Goal: Task Accomplishment & Management: Use online tool/utility

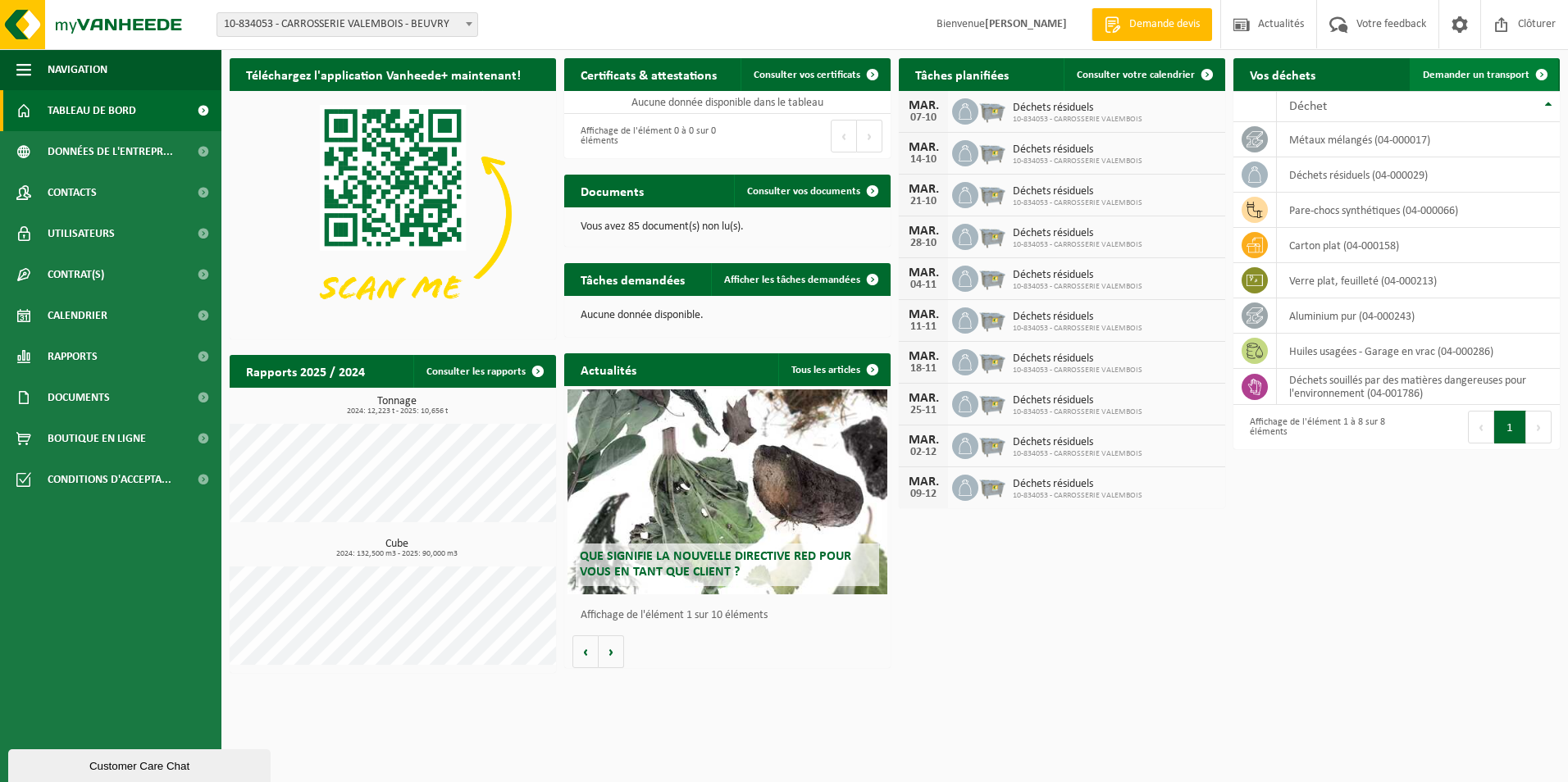
click at [1495, 75] on span "Demander un transport" at bounding box center [1477, 75] width 107 height 10
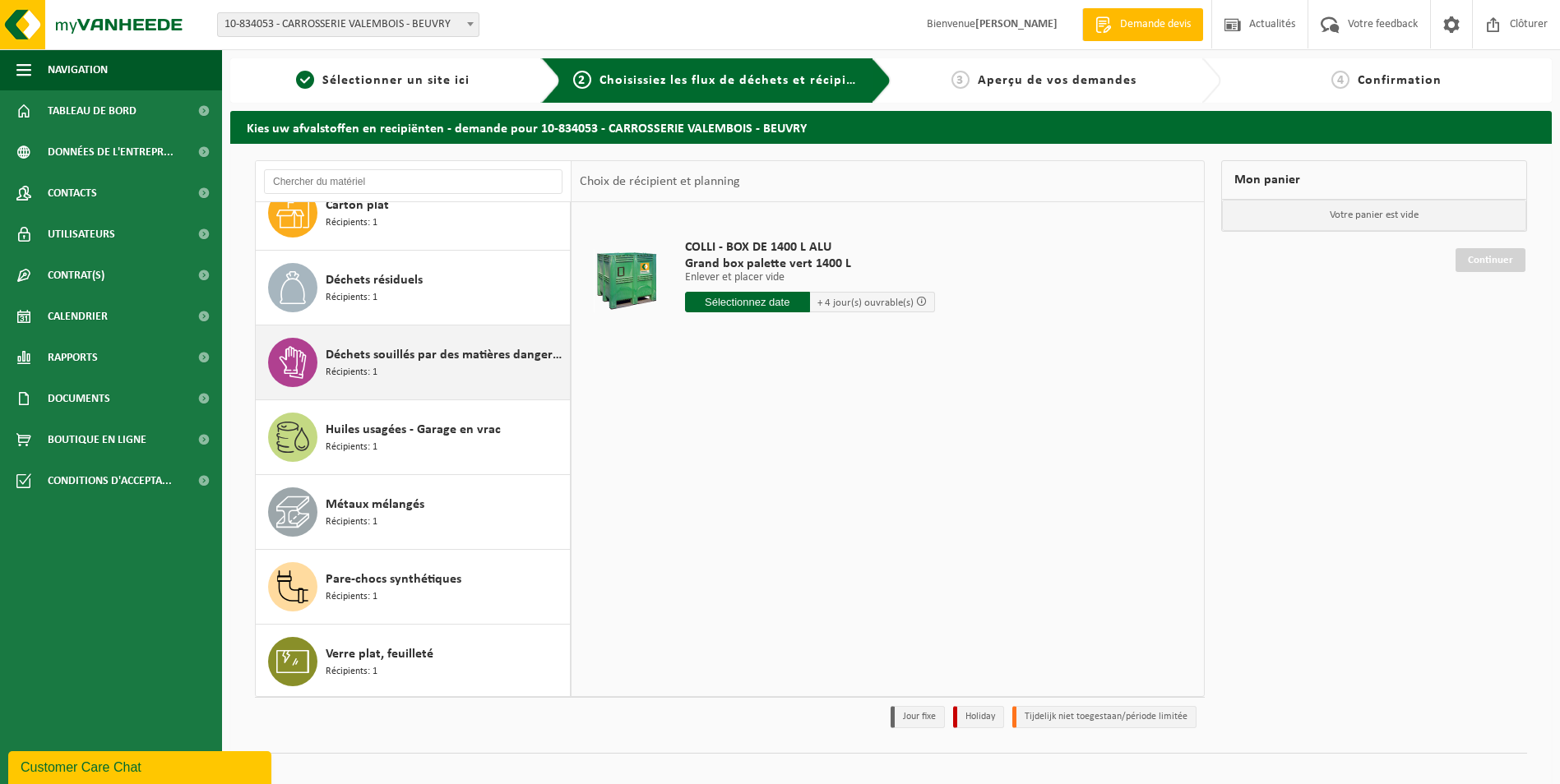
scroll to position [104, 0]
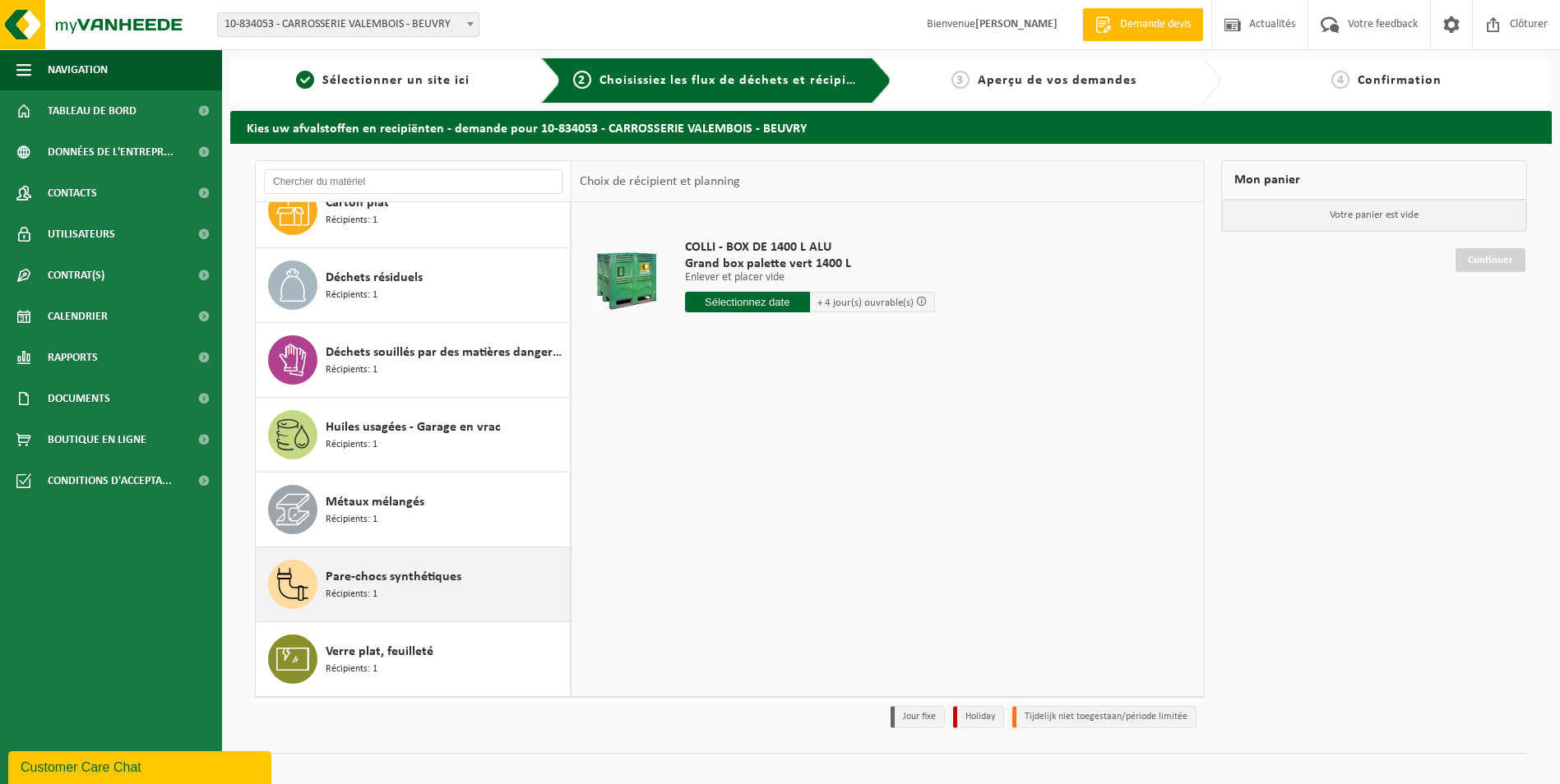
click at [392, 583] on span "Pare-chocs synthétiques" at bounding box center [393, 577] width 136 height 20
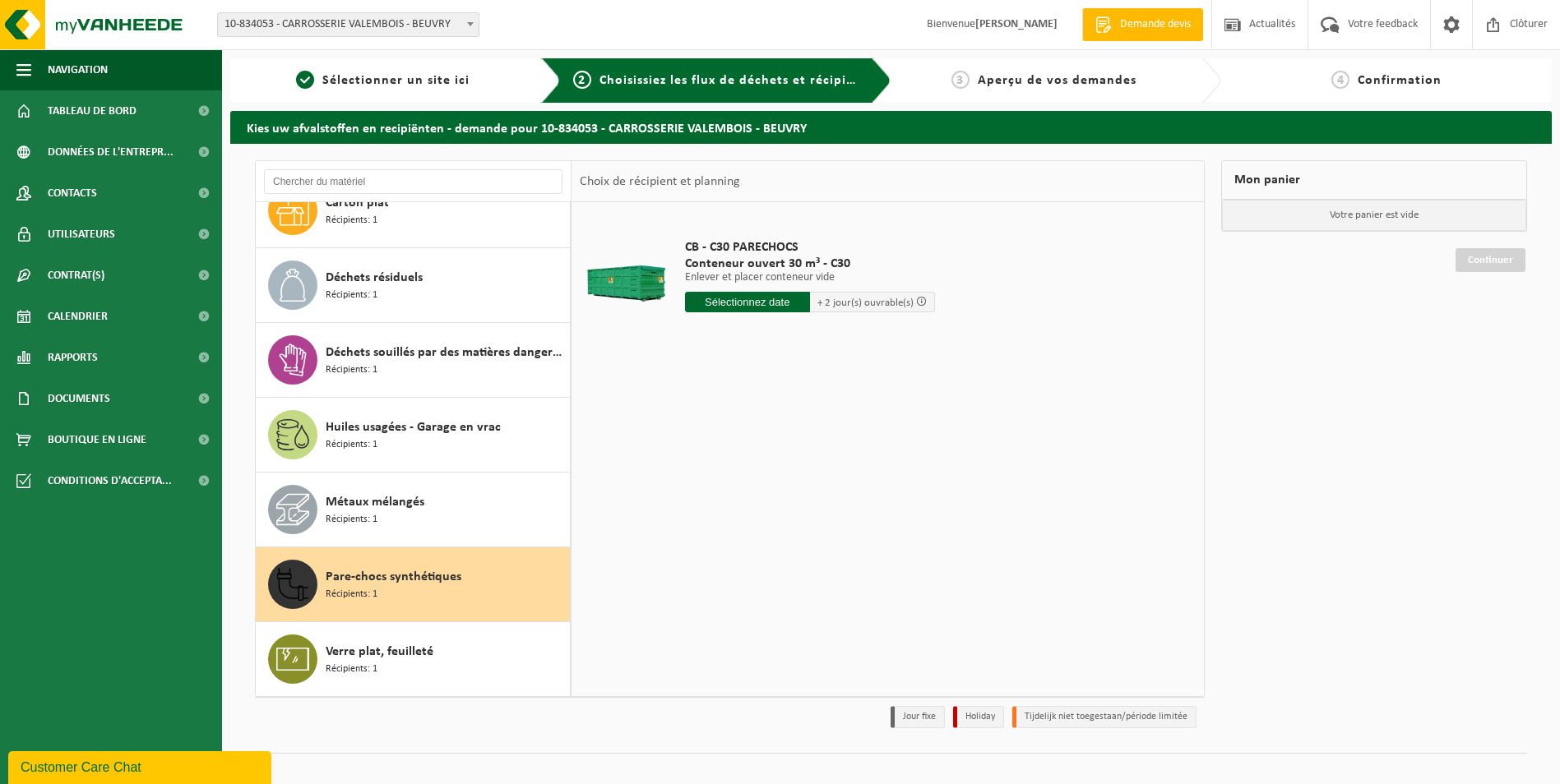
click at [754, 303] on input "text" at bounding box center [747, 303] width 125 height 21
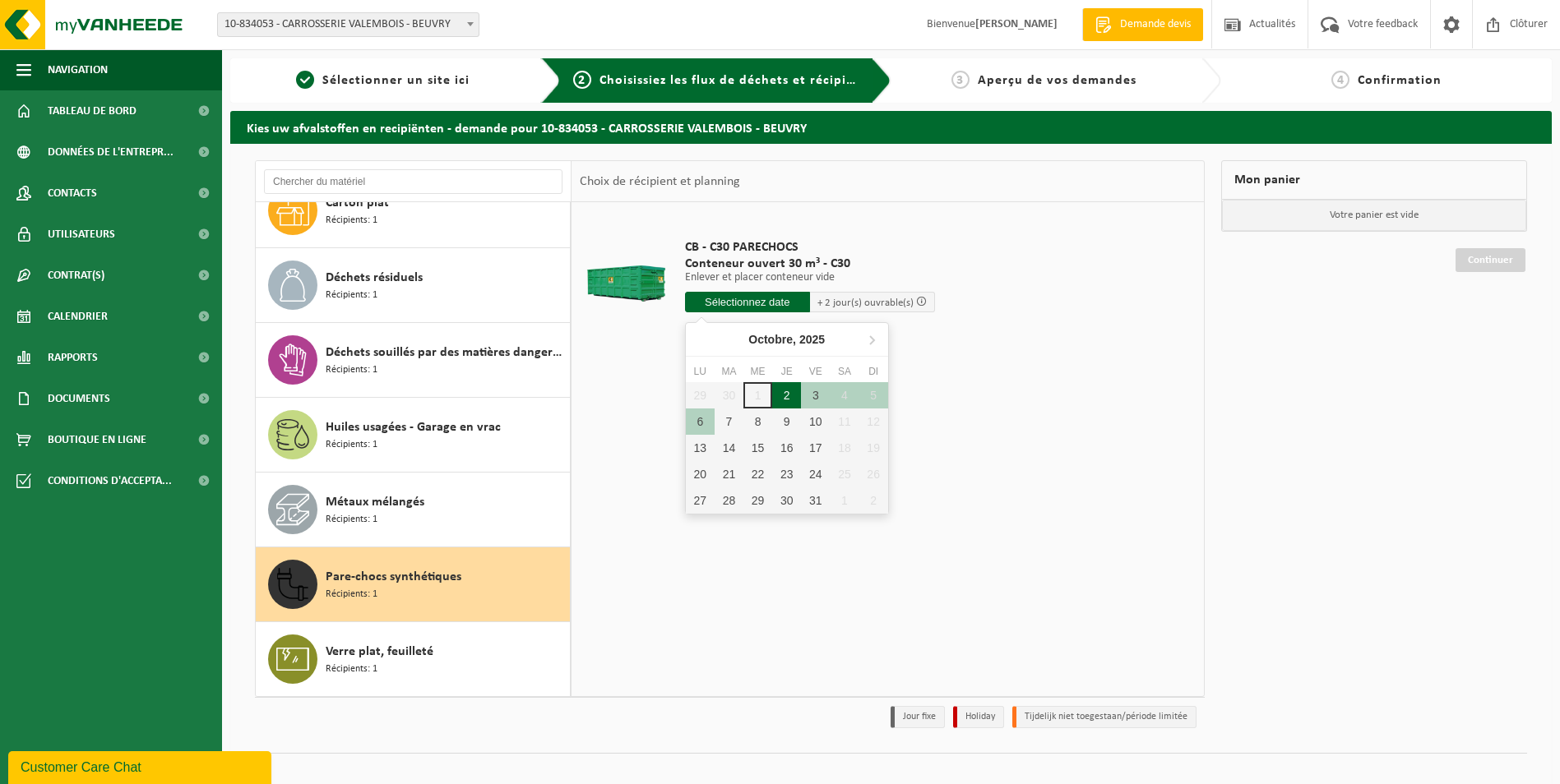
click at [791, 391] on div "2" at bounding box center [786, 395] width 29 height 26
type input "à partir de 2025-10-02"
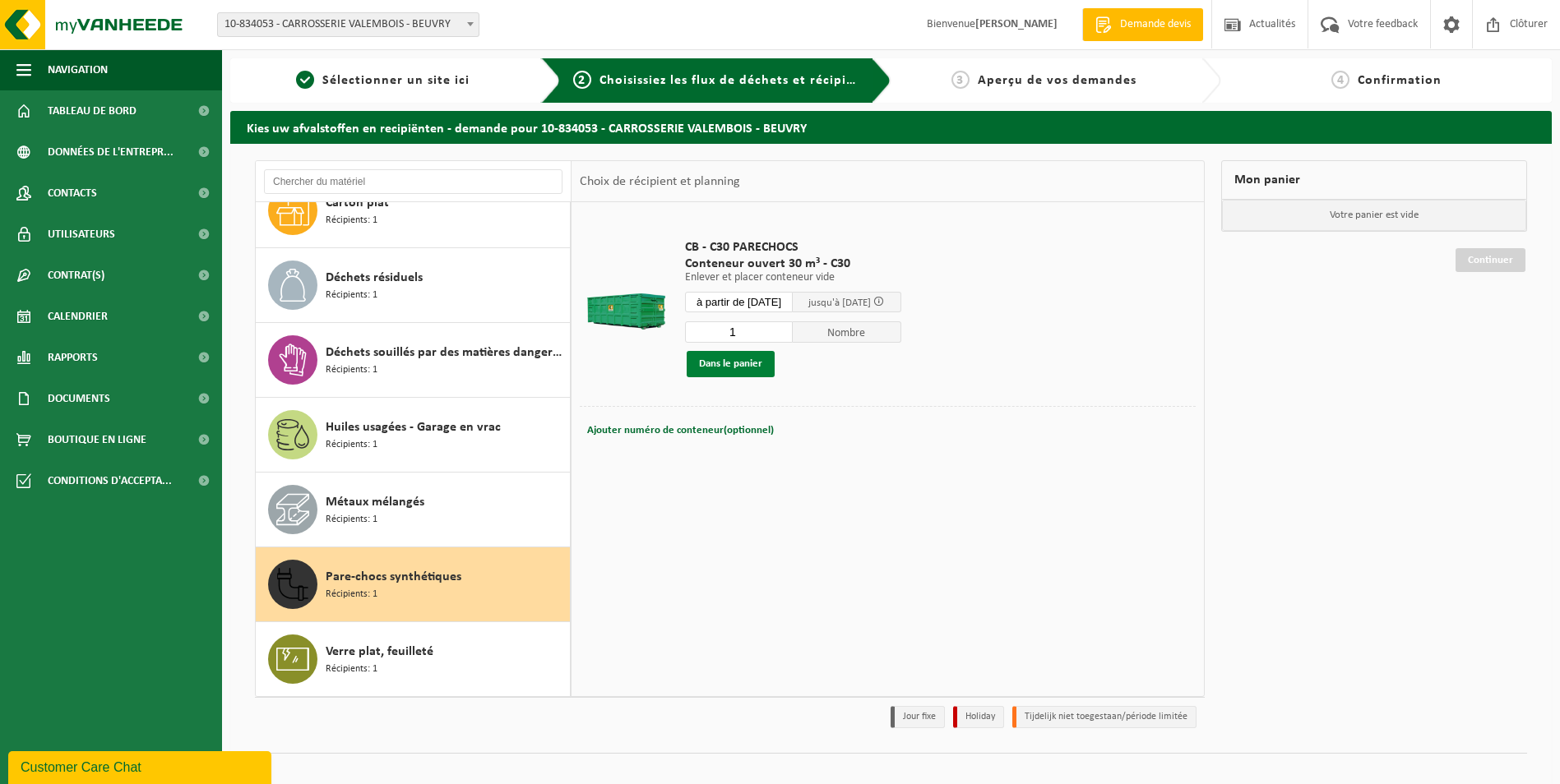
click at [743, 363] on button "Dans le panier" at bounding box center [731, 364] width 88 height 26
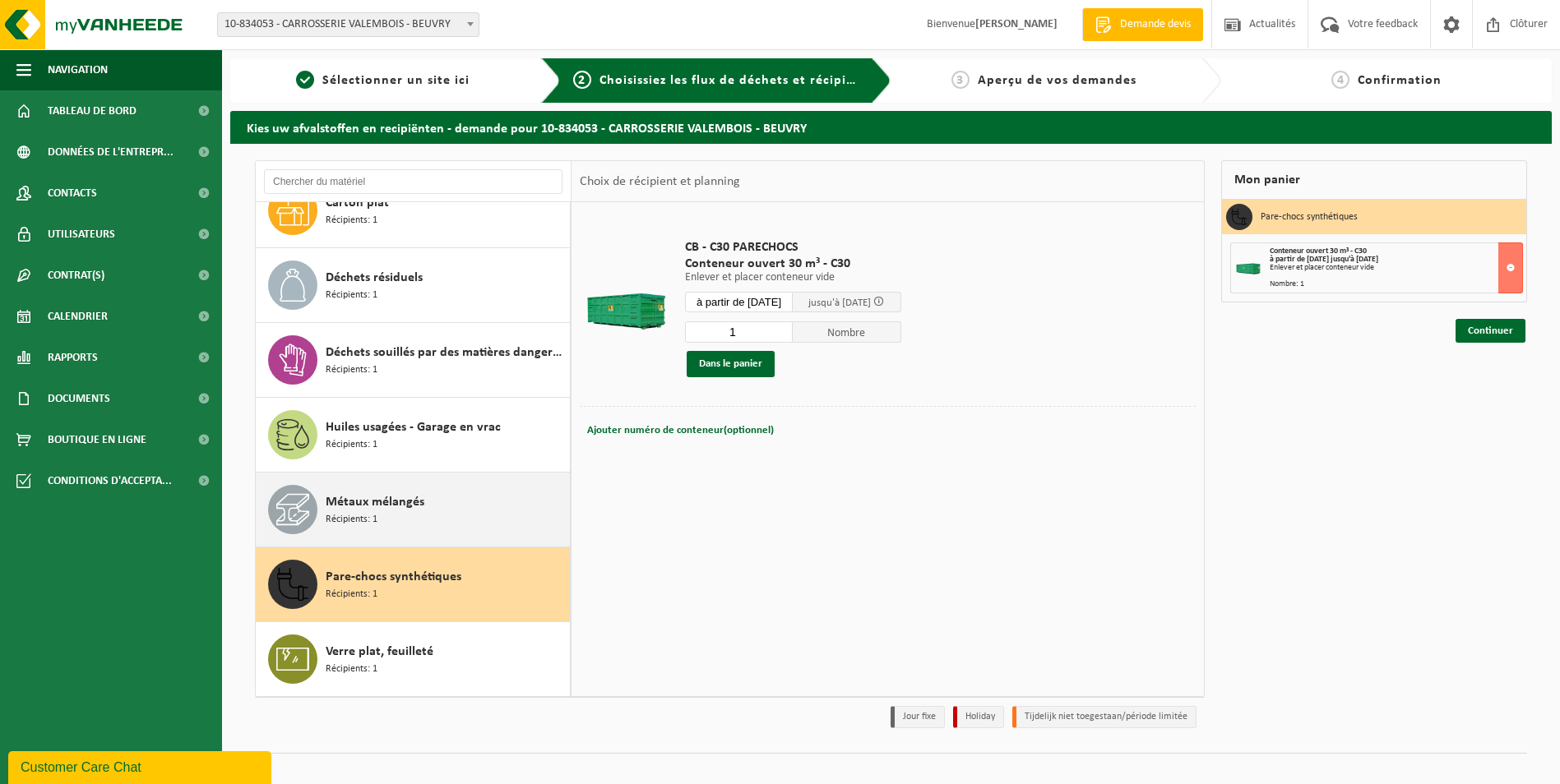
scroll to position [22, 0]
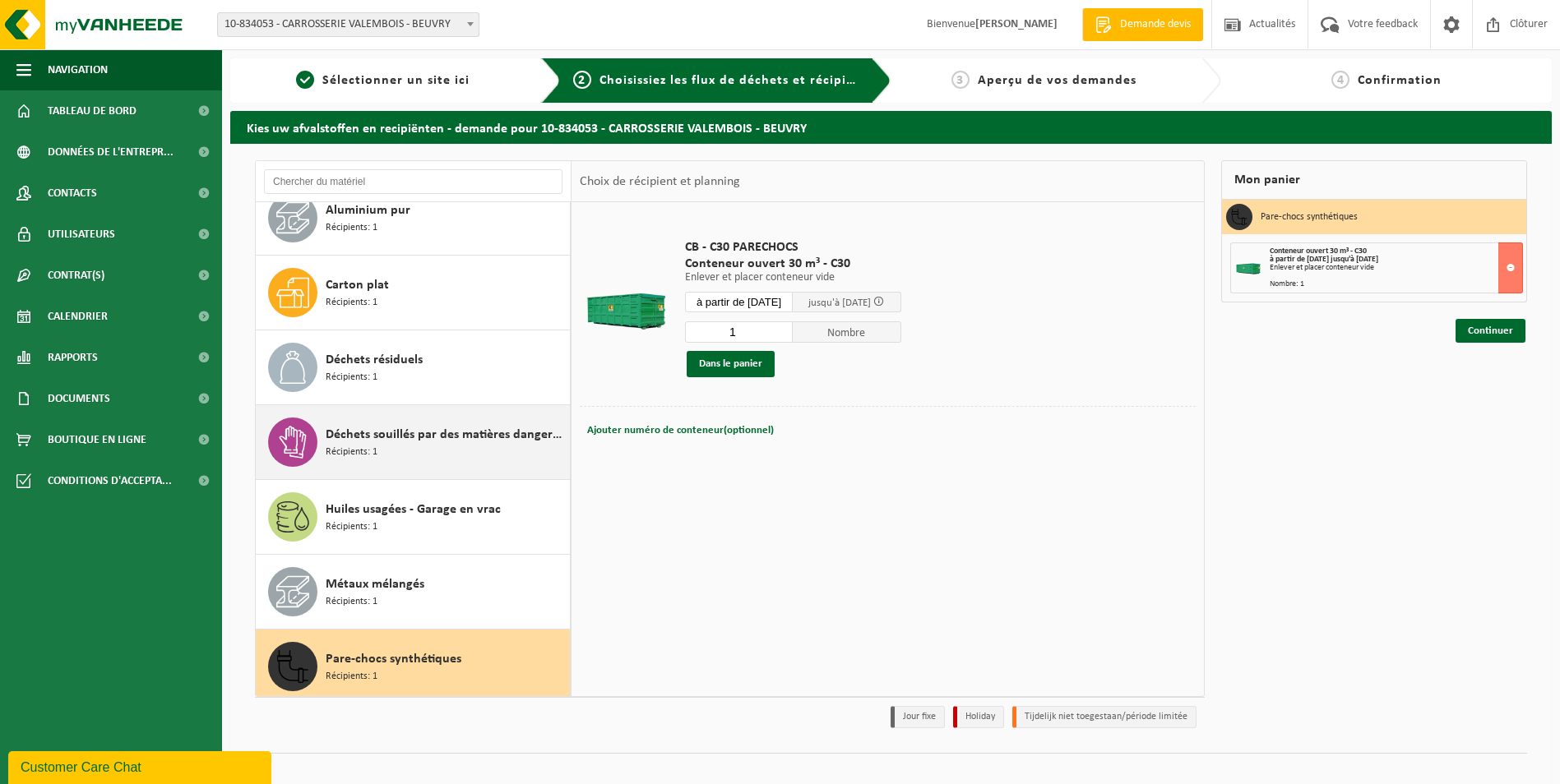
click at [420, 429] on span "Déchets souillés par des matières dangereuses pour l'environnement" at bounding box center [446, 435] width 240 height 20
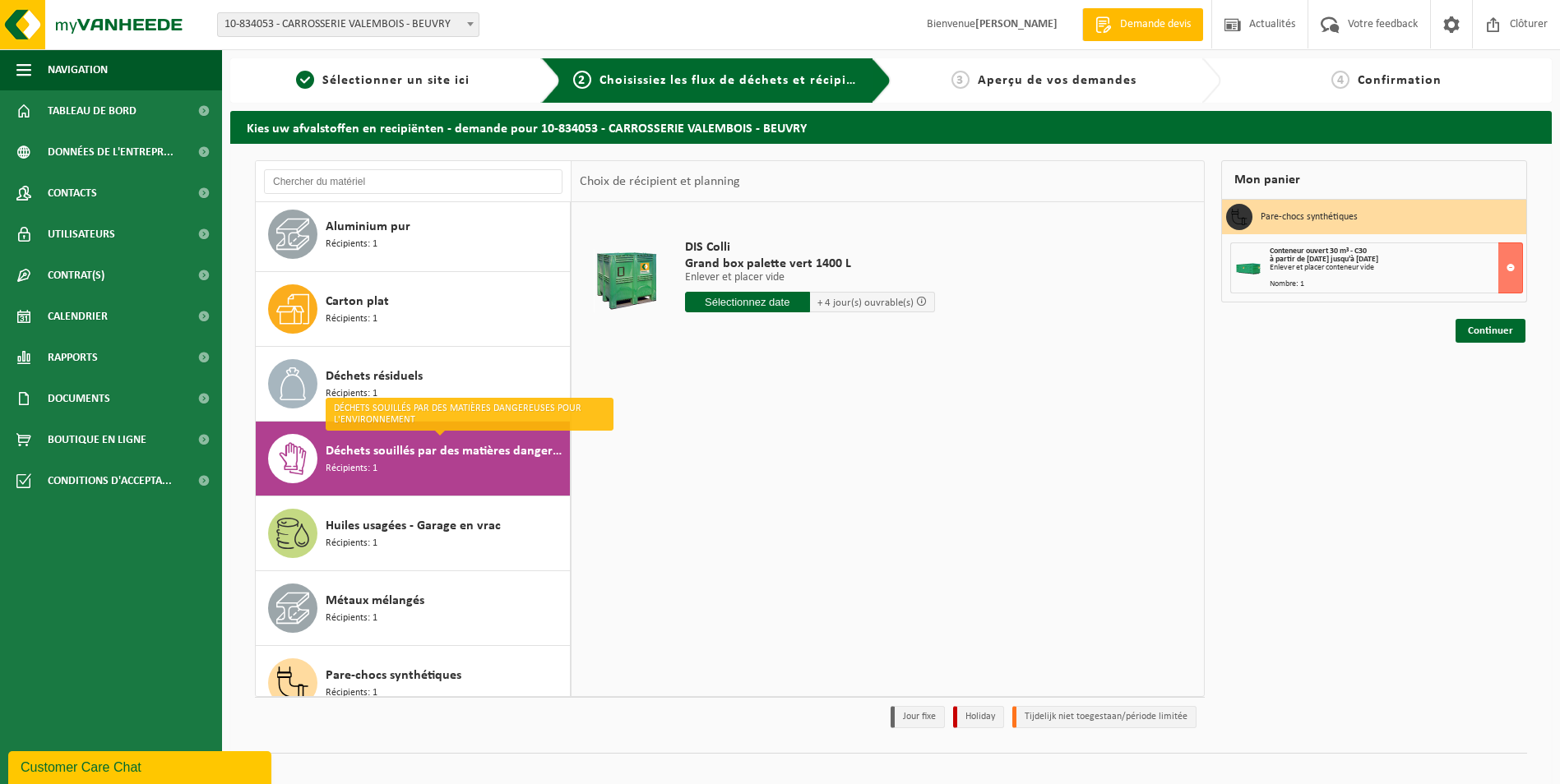
scroll to position [0, 0]
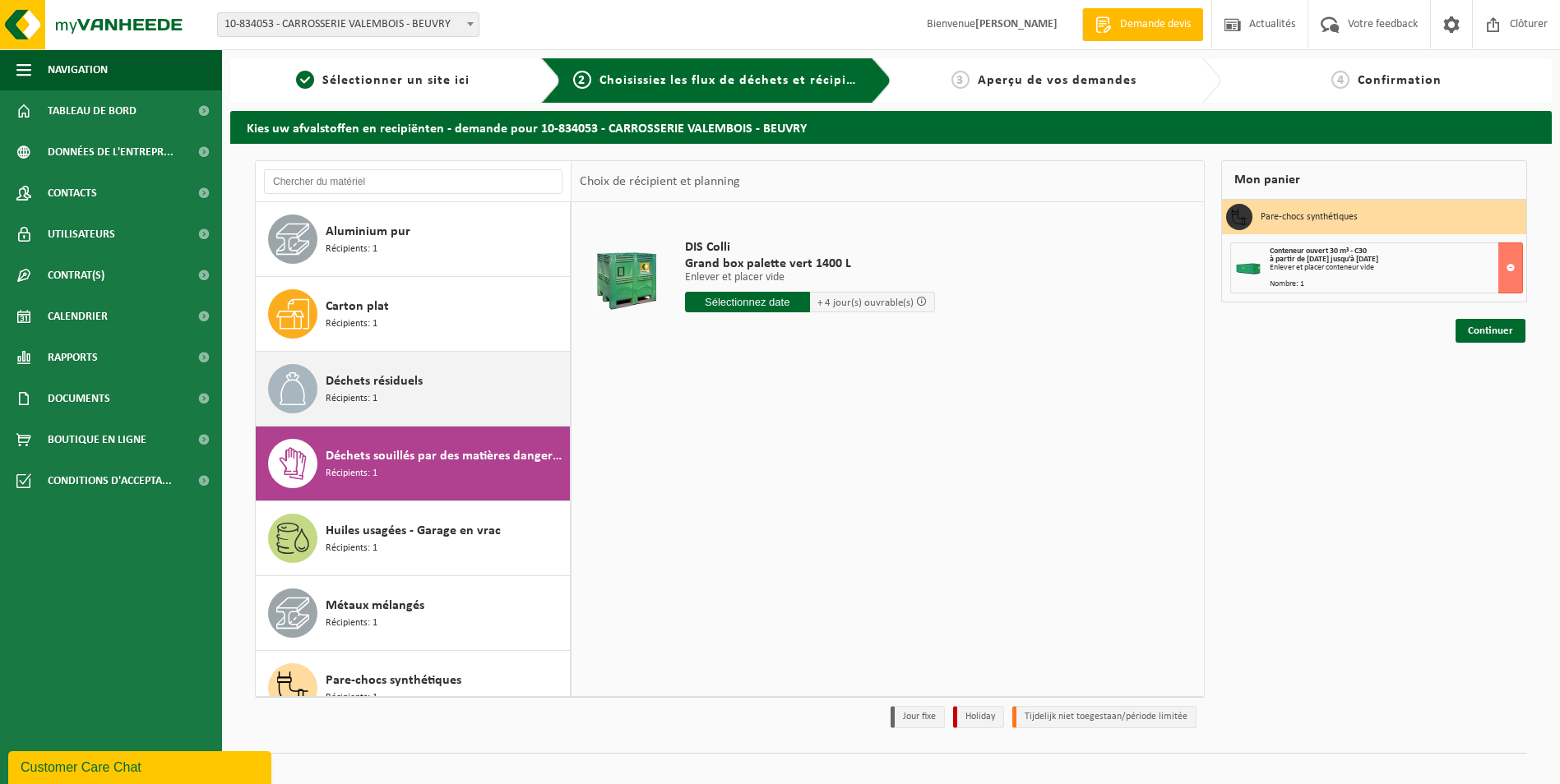
click at [407, 379] on span "Déchets résiduels" at bounding box center [374, 381] width 97 height 20
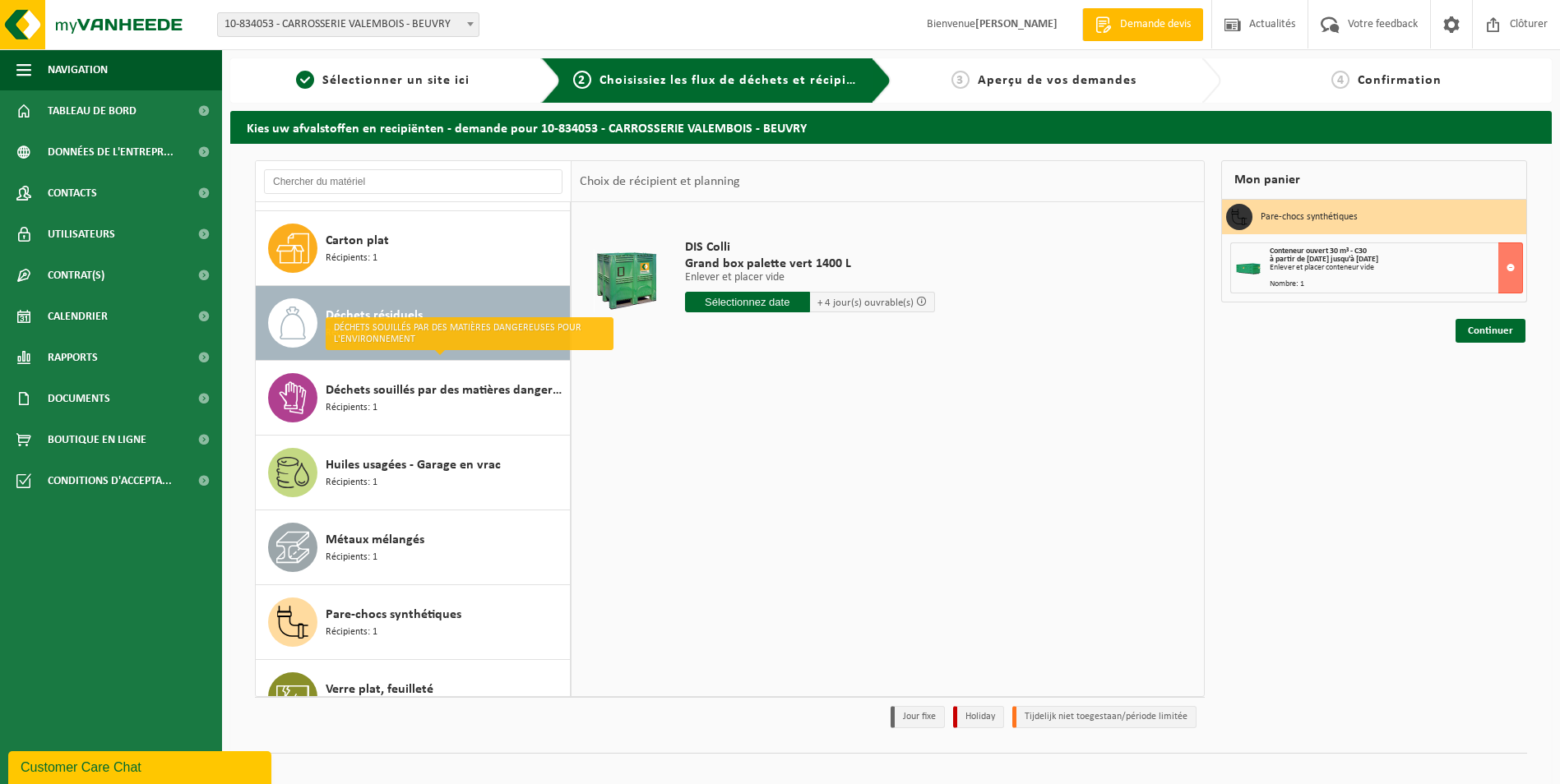
scroll to position [104, 0]
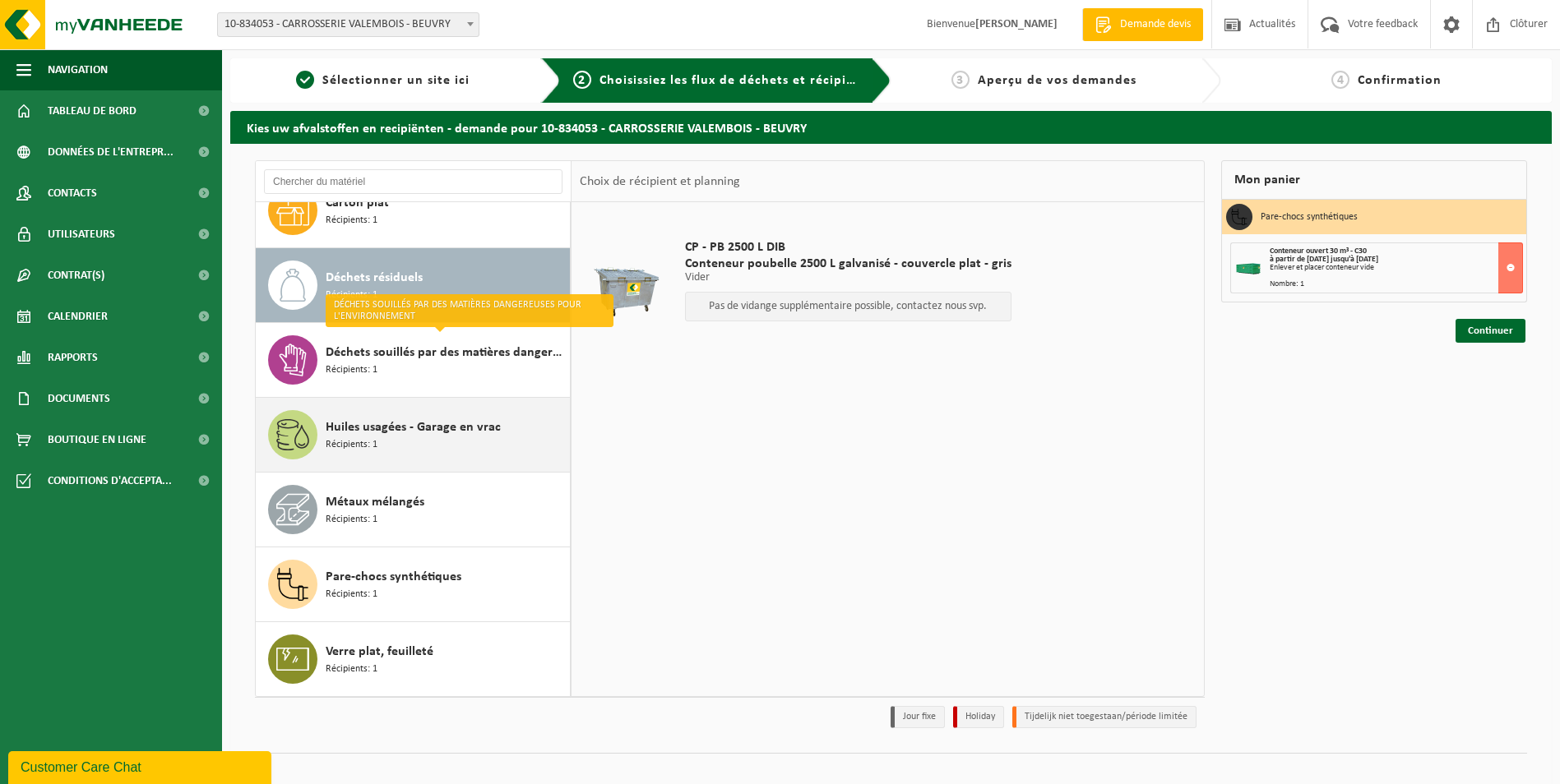
click at [421, 428] on span "Huiles usagées - Garage en vrac" at bounding box center [413, 427] width 176 height 20
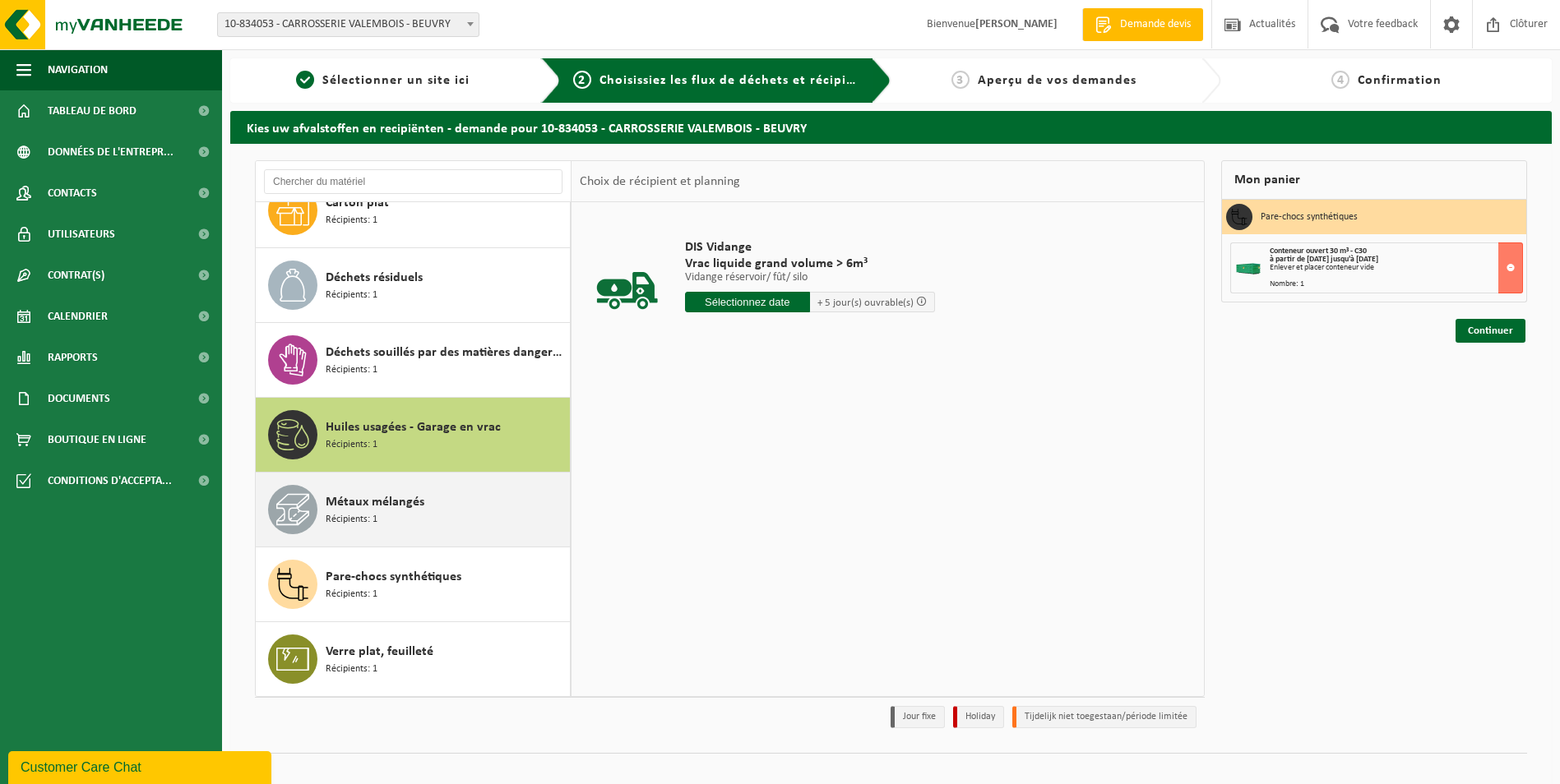
click at [422, 507] on span "Métaux mélangés" at bounding box center [375, 502] width 99 height 20
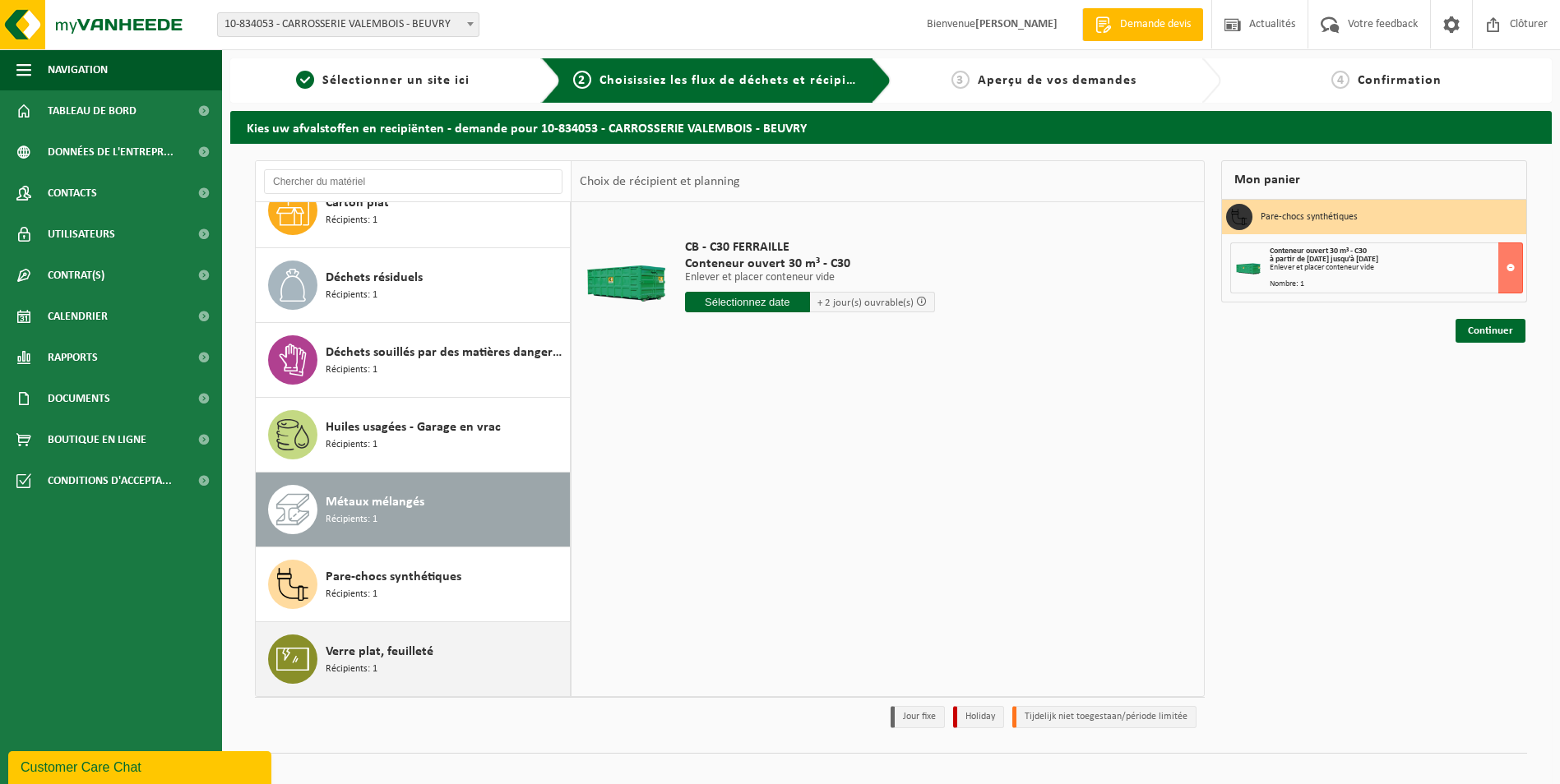
click at [390, 646] on span "Verre plat, feuilleté" at bounding box center [380, 652] width 108 height 20
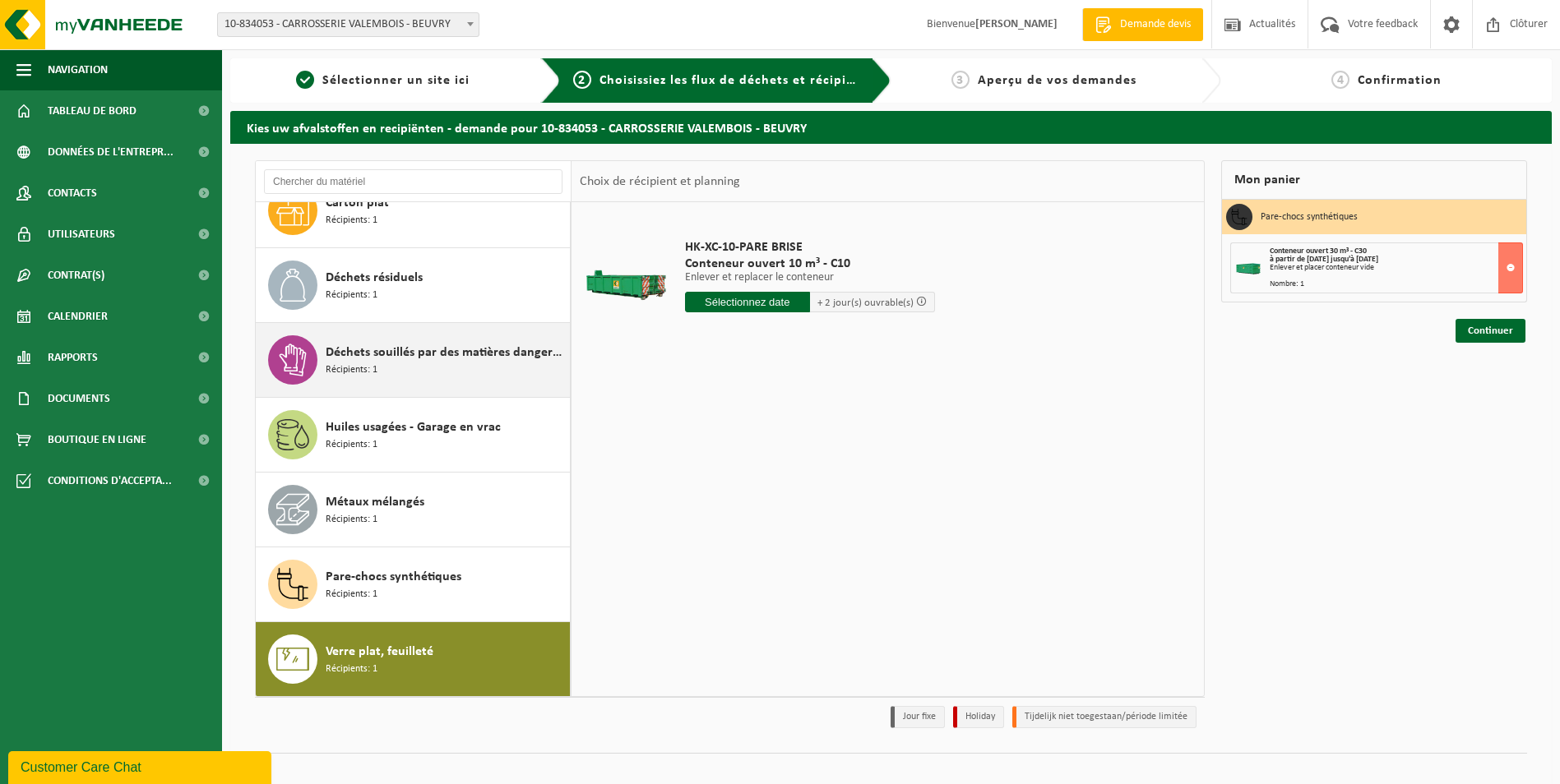
click at [379, 367] on div "Déchets souillés par des matières dangereuses pour l'environnement Récipients: 1" at bounding box center [446, 360] width 240 height 49
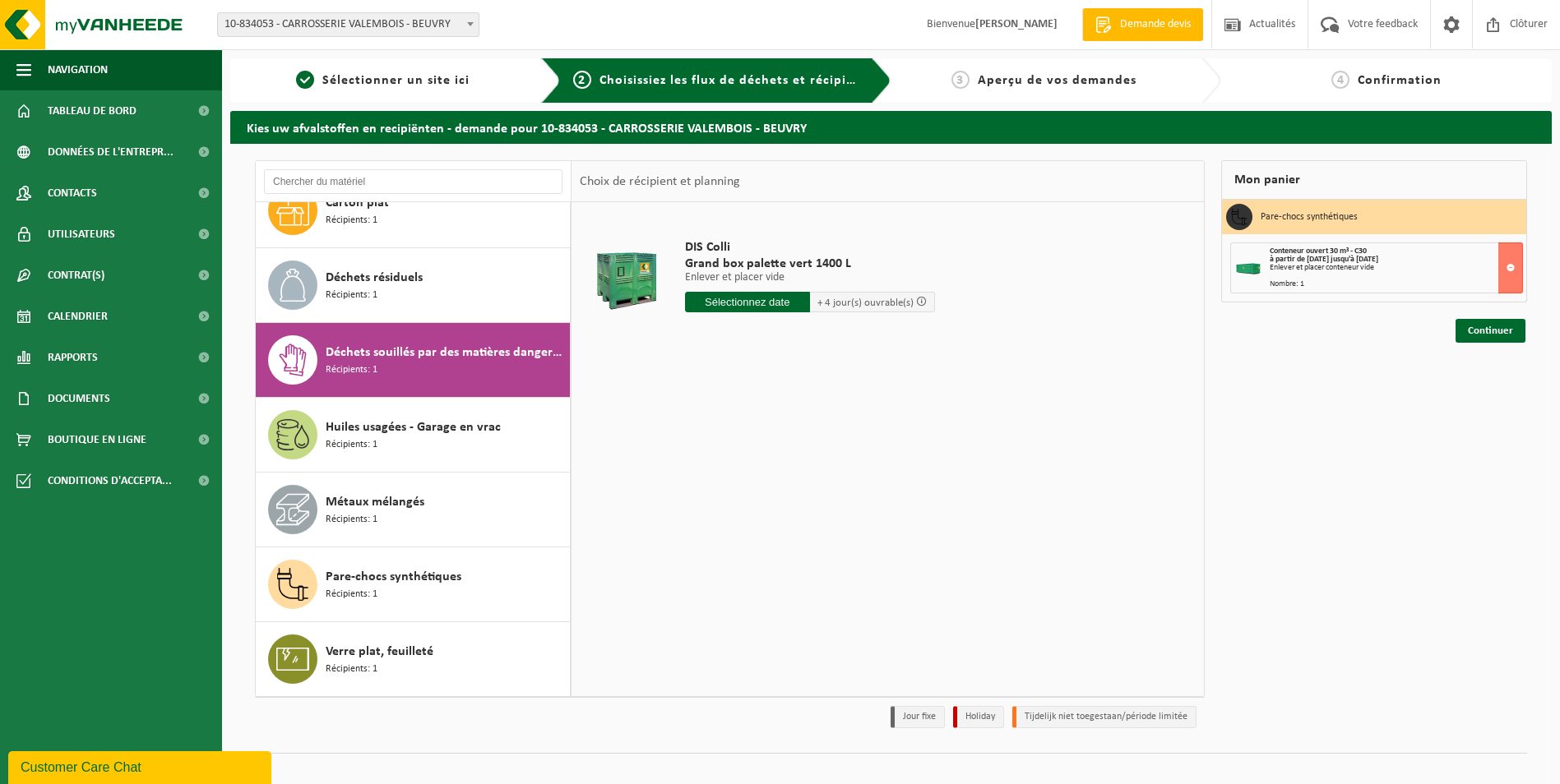
click at [740, 300] on input "text" at bounding box center [747, 303] width 125 height 21
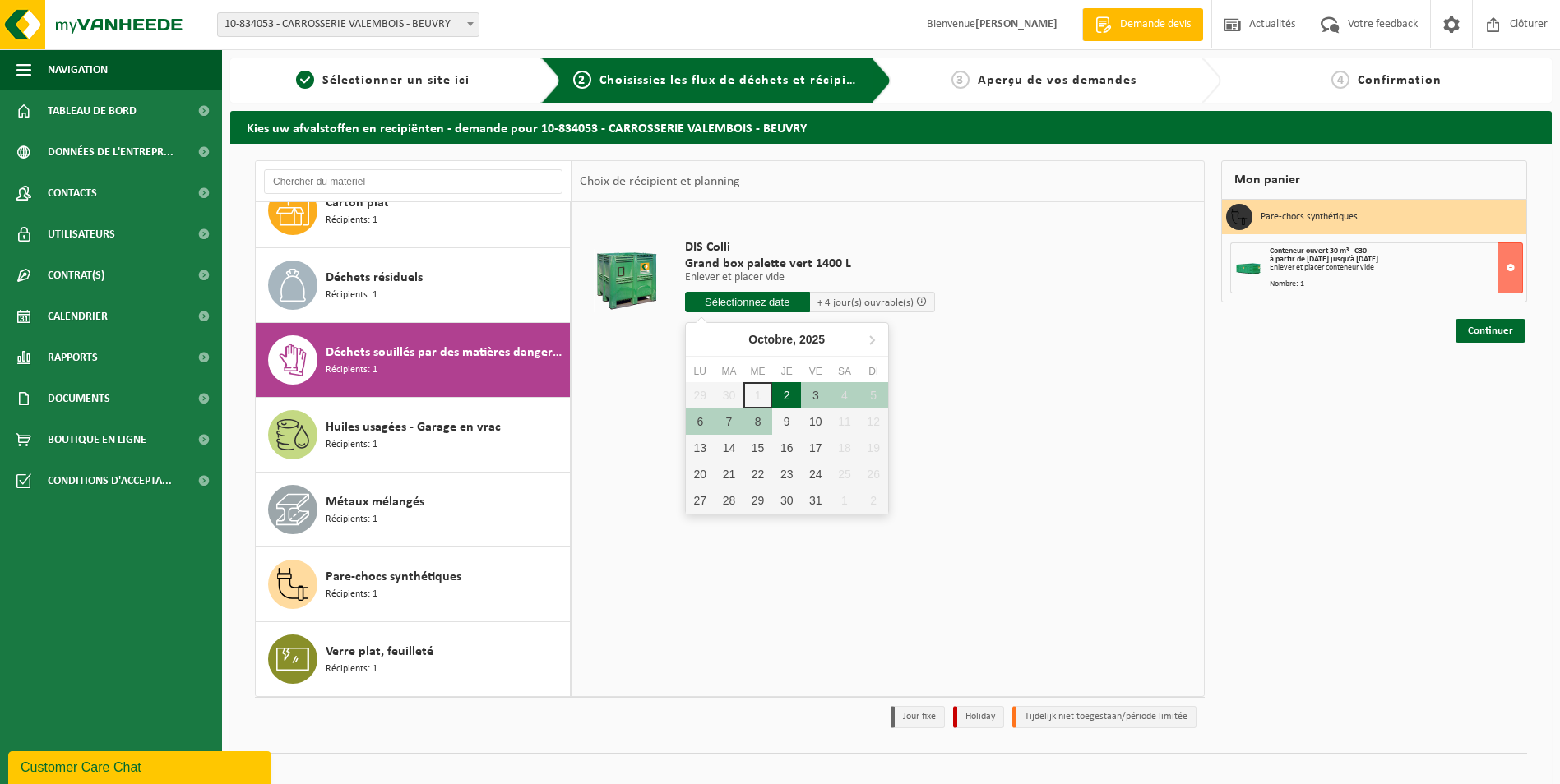
click at [785, 393] on div "2" at bounding box center [786, 395] width 29 height 26
type input "à partir de 2025-10-02"
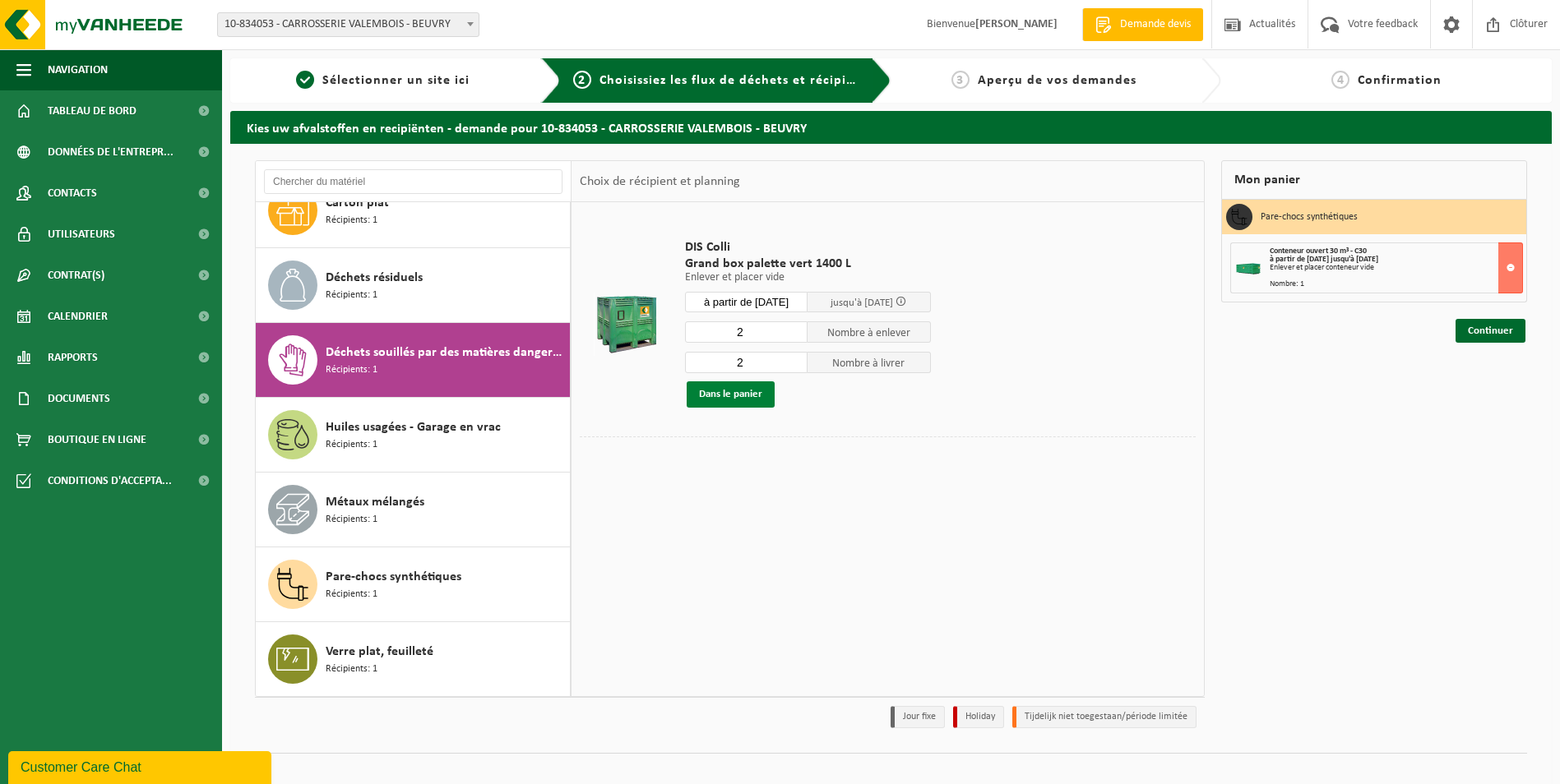
click at [732, 389] on button "Dans le panier" at bounding box center [731, 394] width 88 height 26
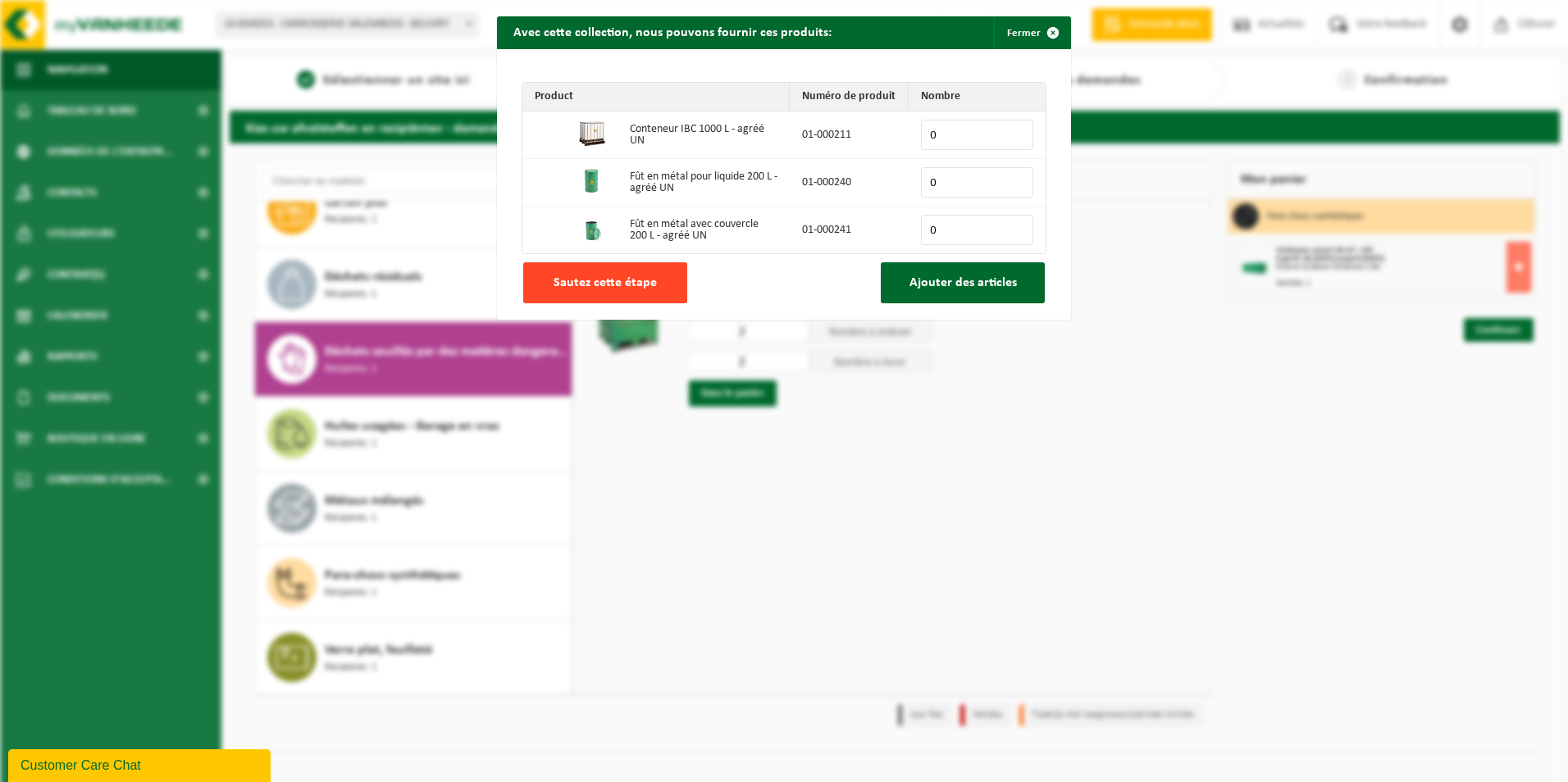
click at [609, 277] on span "Sautez cette étape" at bounding box center [605, 283] width 103 height 13
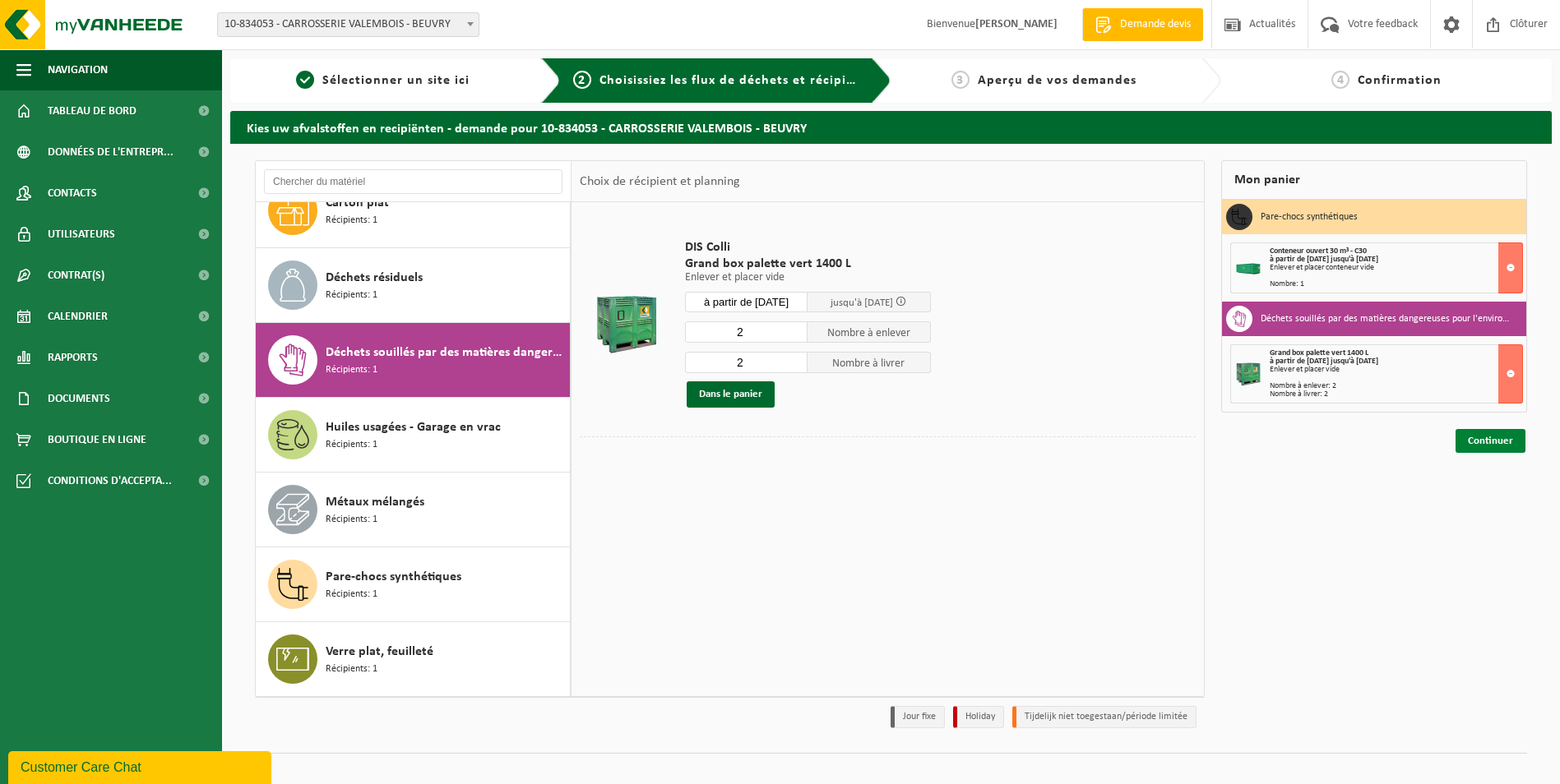
click at [1477, 443] on link "Continuer" at bounding box center [1490, 441] width 70 height 24
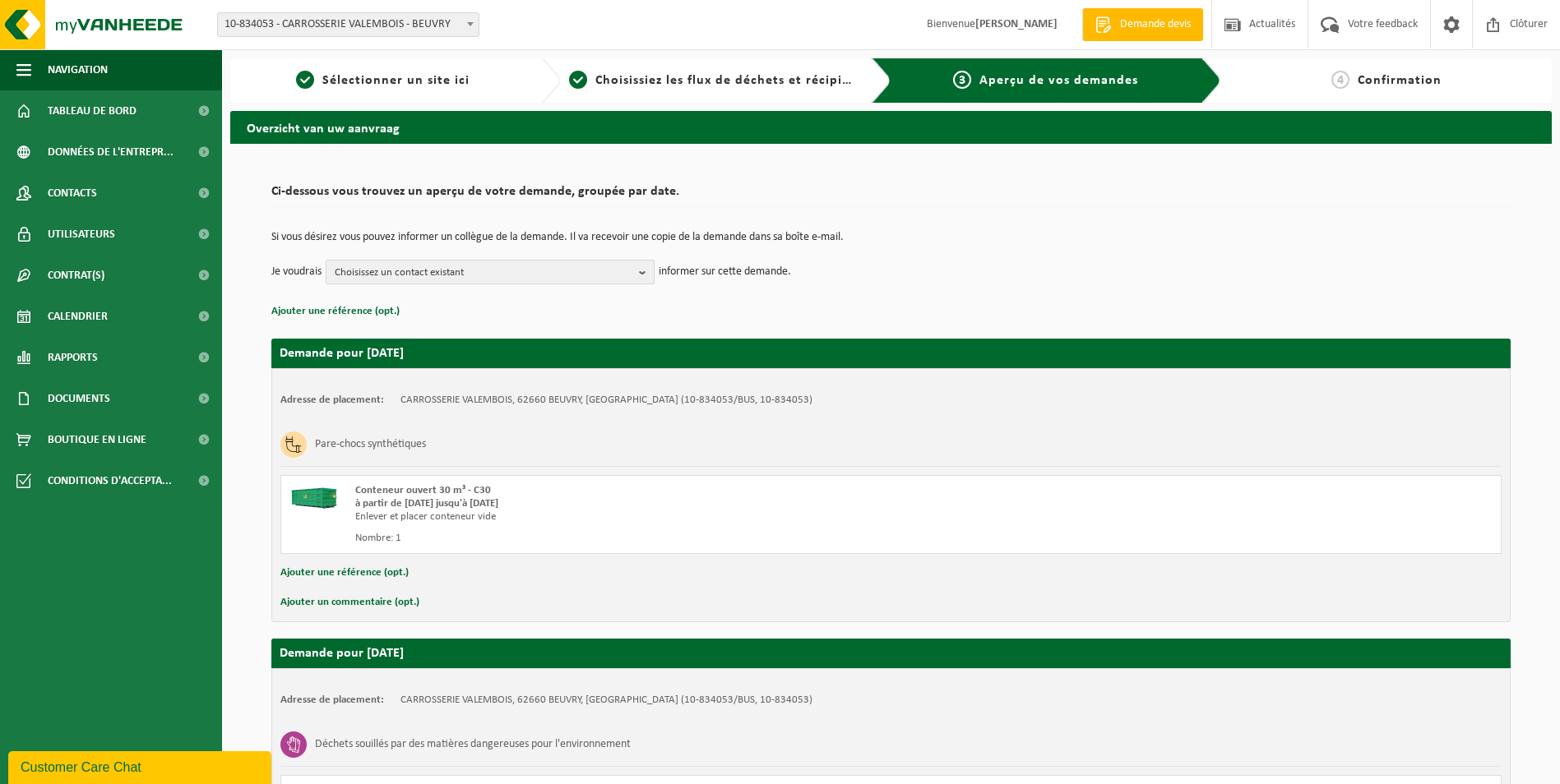
click at [641, 269] on b "button" at bounding box center [646, 271] width 15 height 23
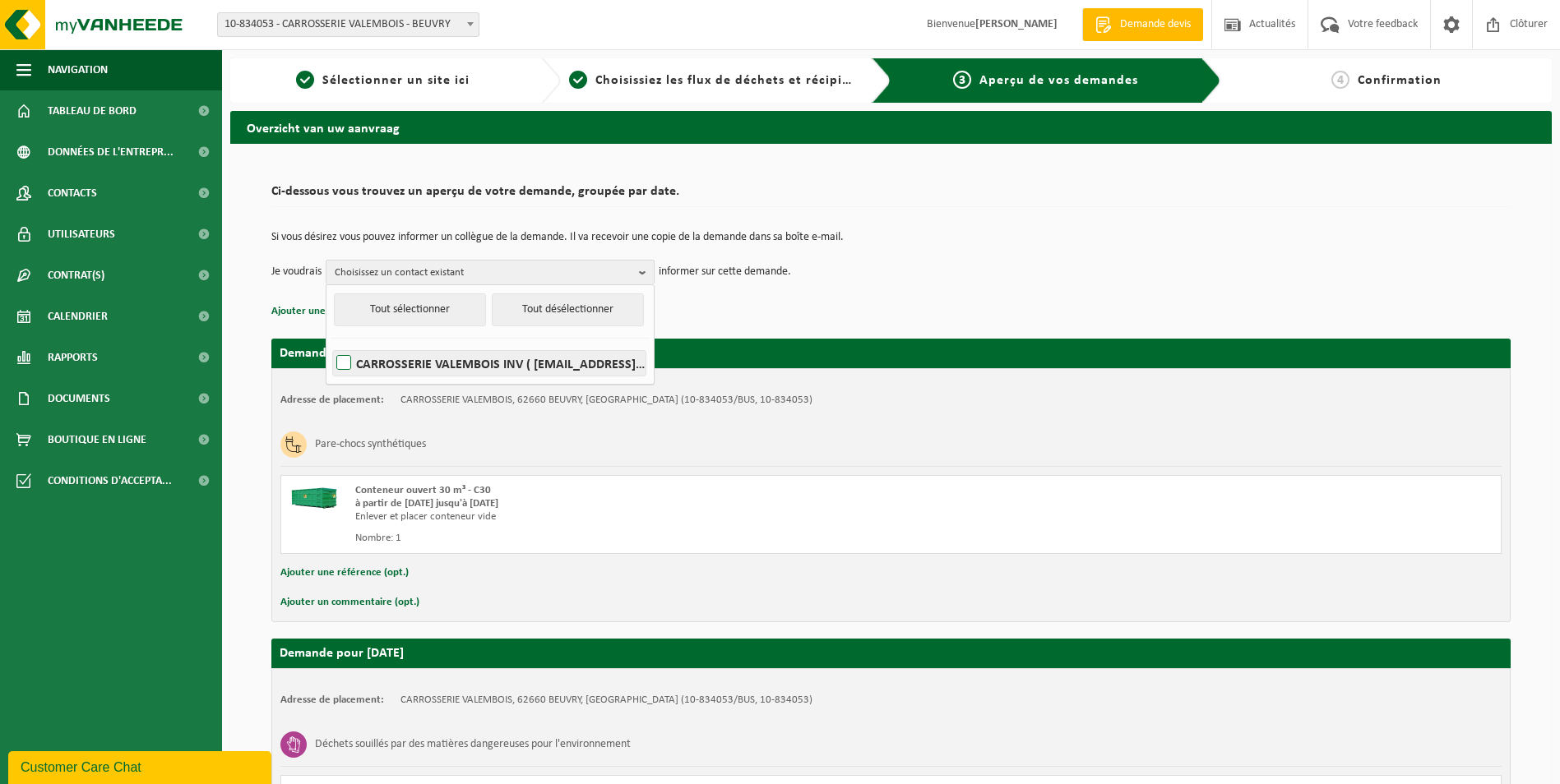
click at [556, 369] on label "CARROSSERIE VALEMBOIS INV ( carrosserievalembois.compta@yahoo.com )" at bounding box center [489, 363] width 312 height 25
click at [330, 343] on input "CARROSSERIE VALEMBOIS INV ( carrosserievalembois.compta@yahoo.com )" at bounding box center [329, 342] width 1 height 1
checkbox input "true"
click at [815, 310] on p "Ajouter une référence (opt.)" at bounding box center [891, 311] width 1239 height 22
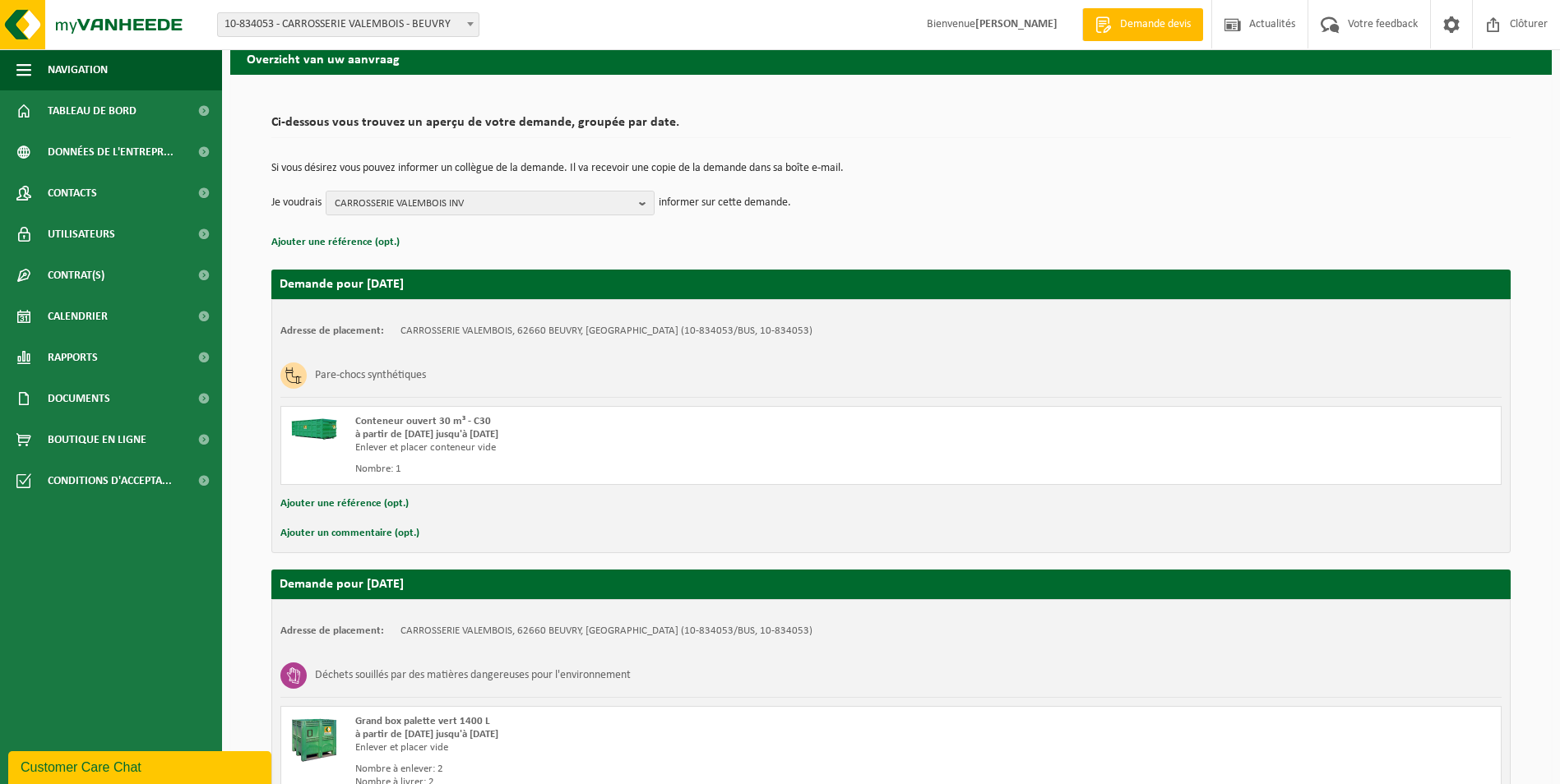
scroll to position [234, 0]
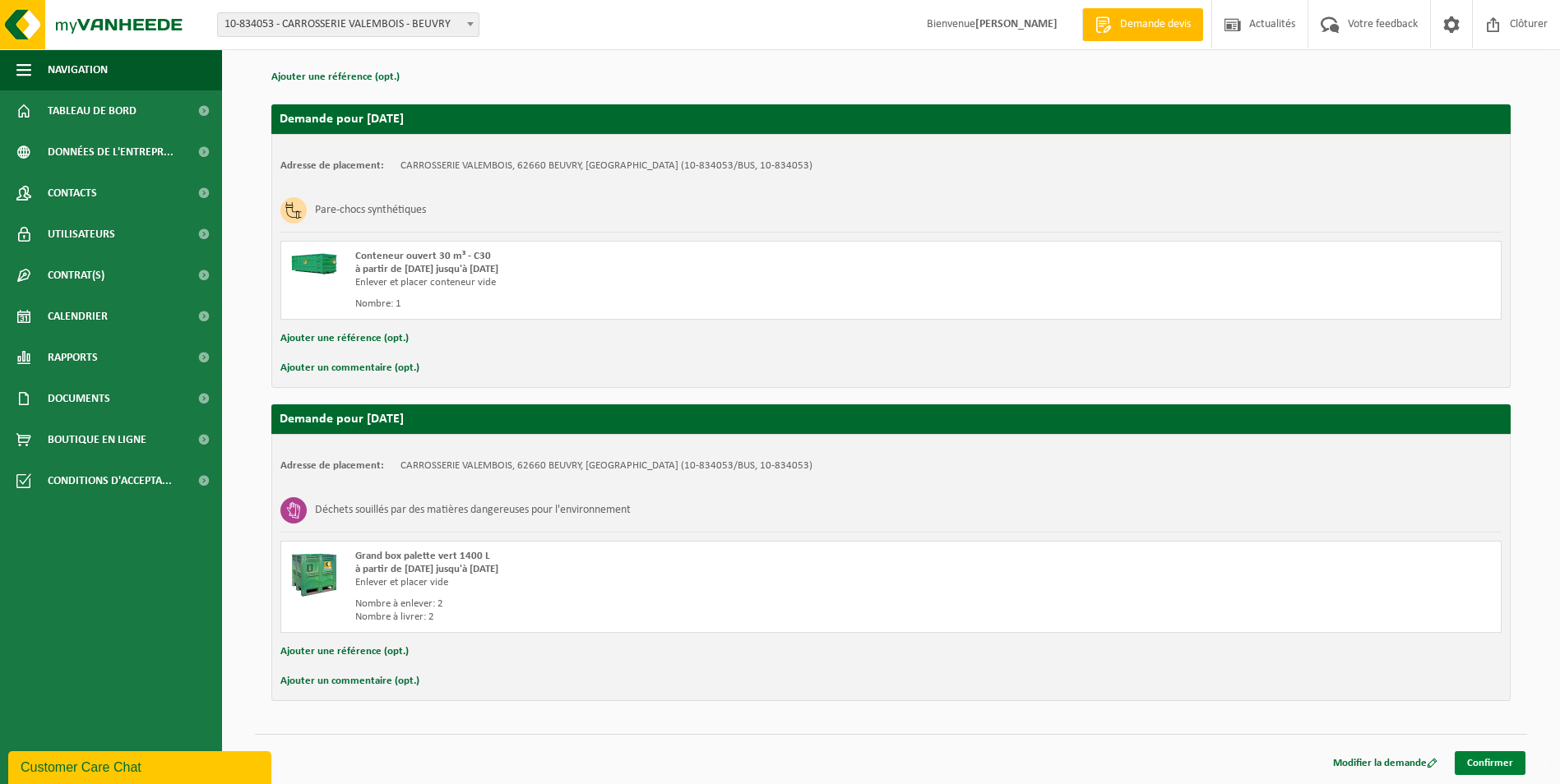
click at [1498, 760] on link "Confirmer" at bounding box center [1490, 763] width 71 height 24
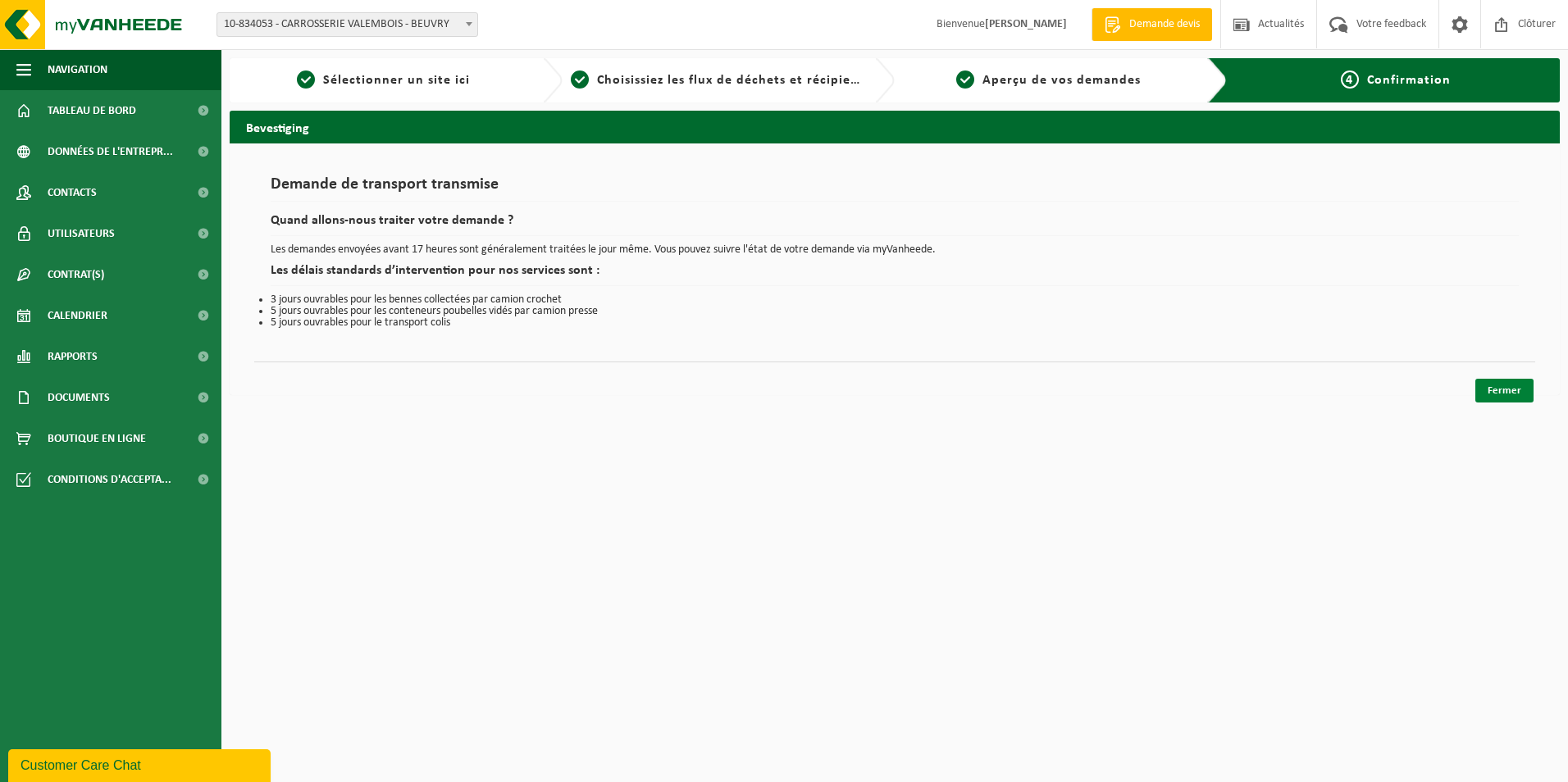
click at [1502, 383] on link "Fermer" at bounding box center [1505, 391] width 59 height 24
